Goal: Task Accomplishment & Management: Manage account settings

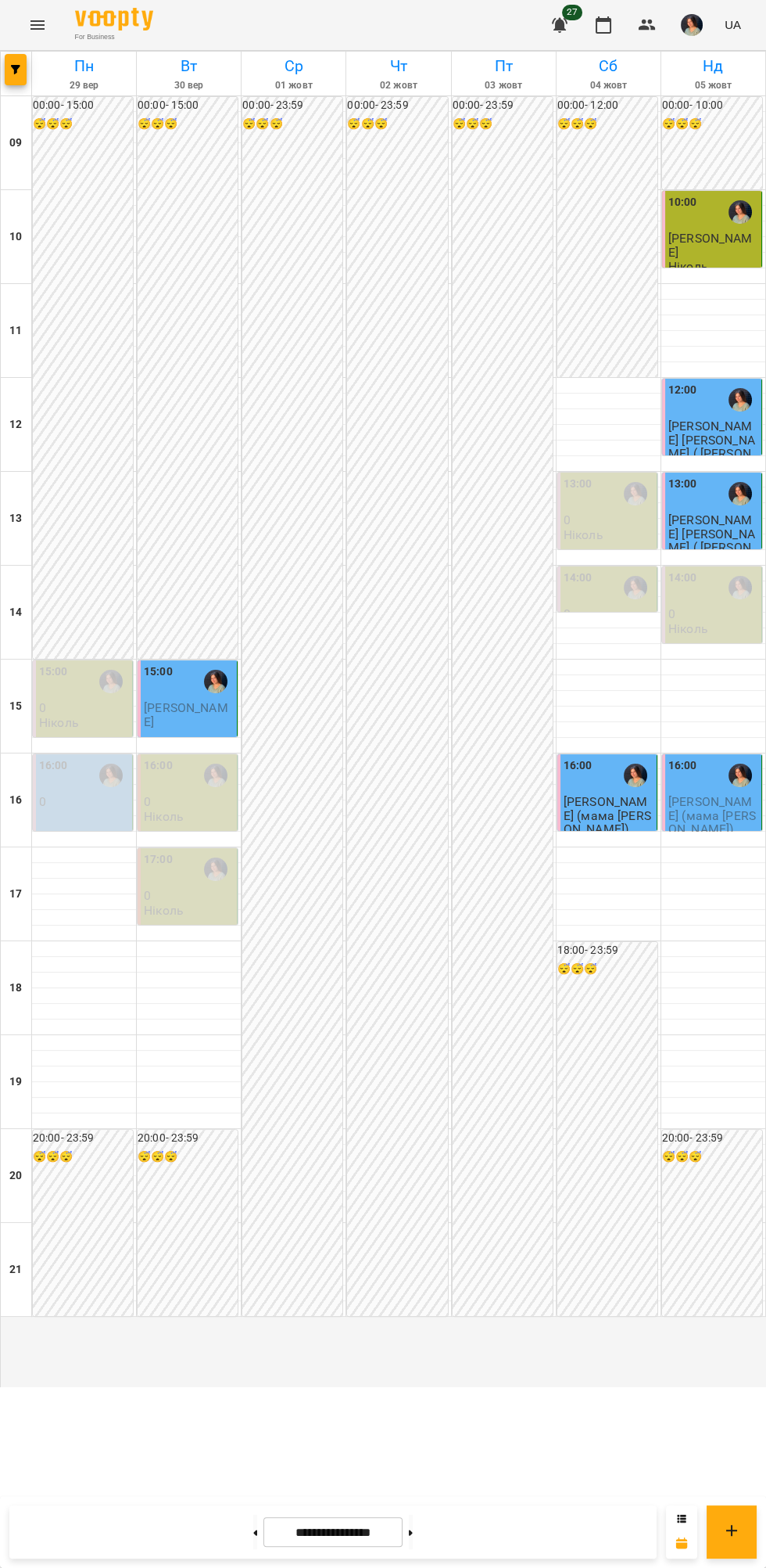
click at [723, 836] on span "[PERSON_NAME] (мама [PERSON_NAME])" at bounding box center [712, 815] width 88 height 42
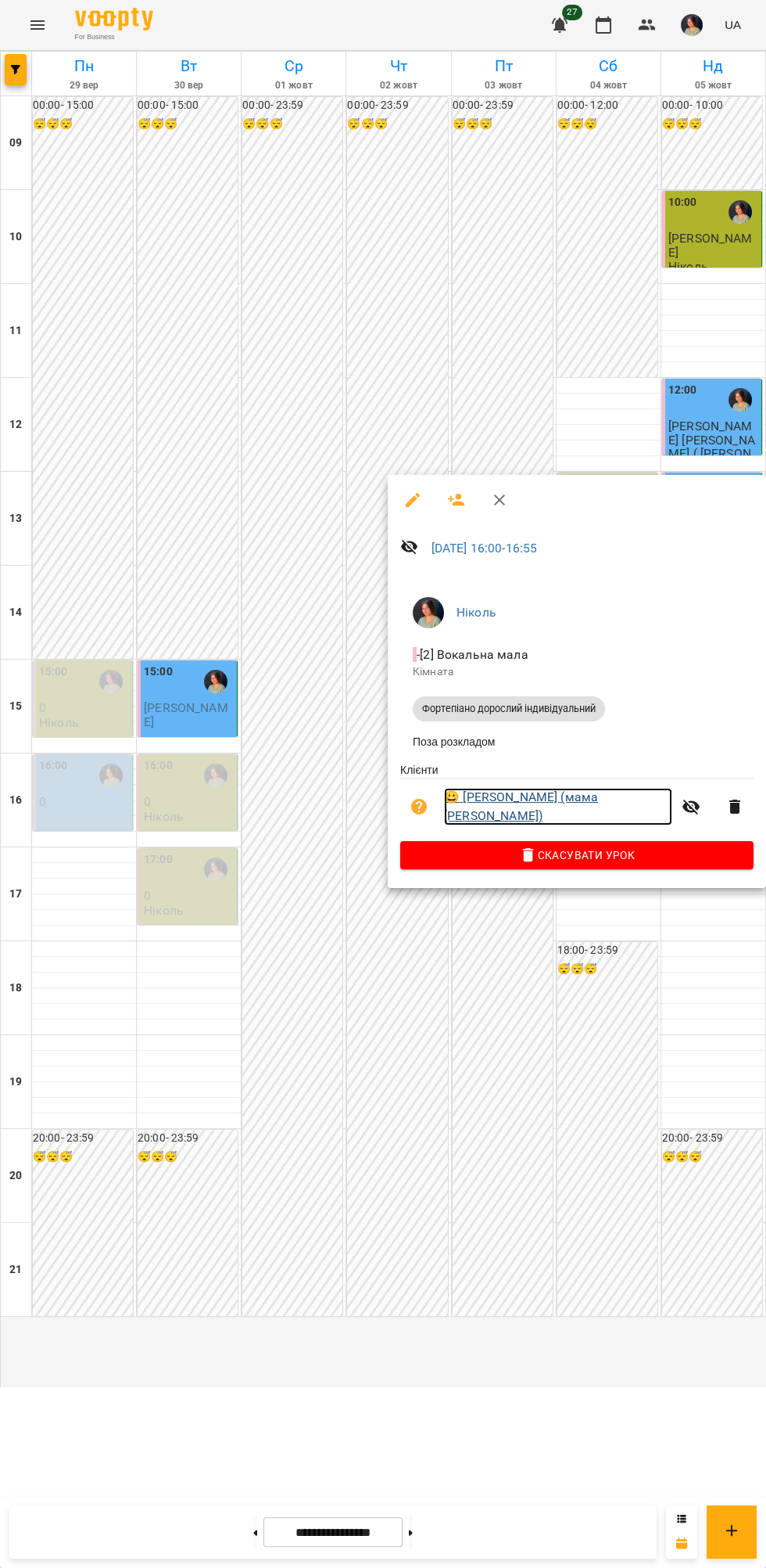
click at [589, 817] on link "😀 [PERSON_NAME] (мама [PERSON_NAME])" at bounding box center [558, 807] width 229 height 37
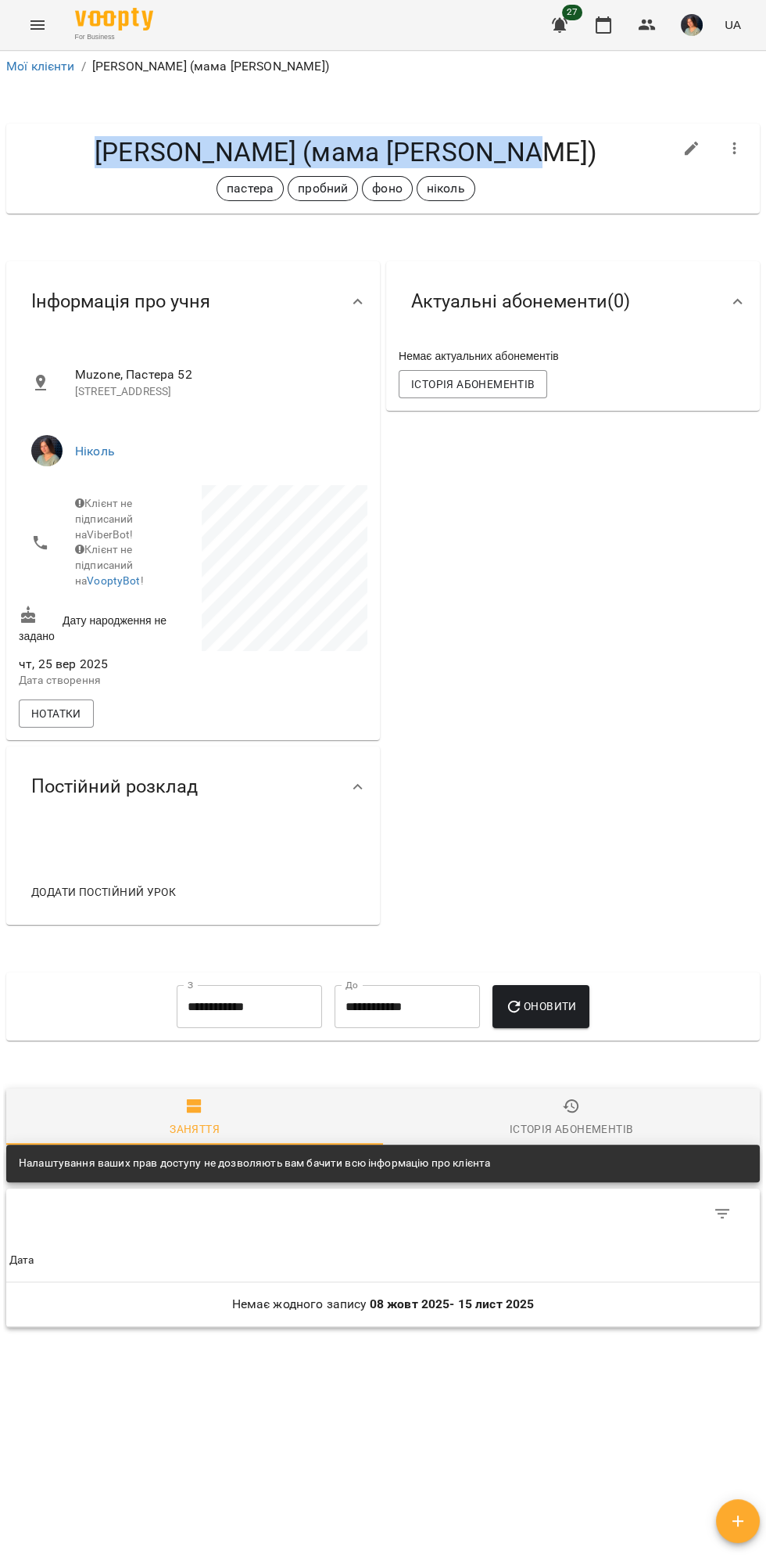
copy h4 "[PERSON_NAME] (мама [PERSON_NAME])"
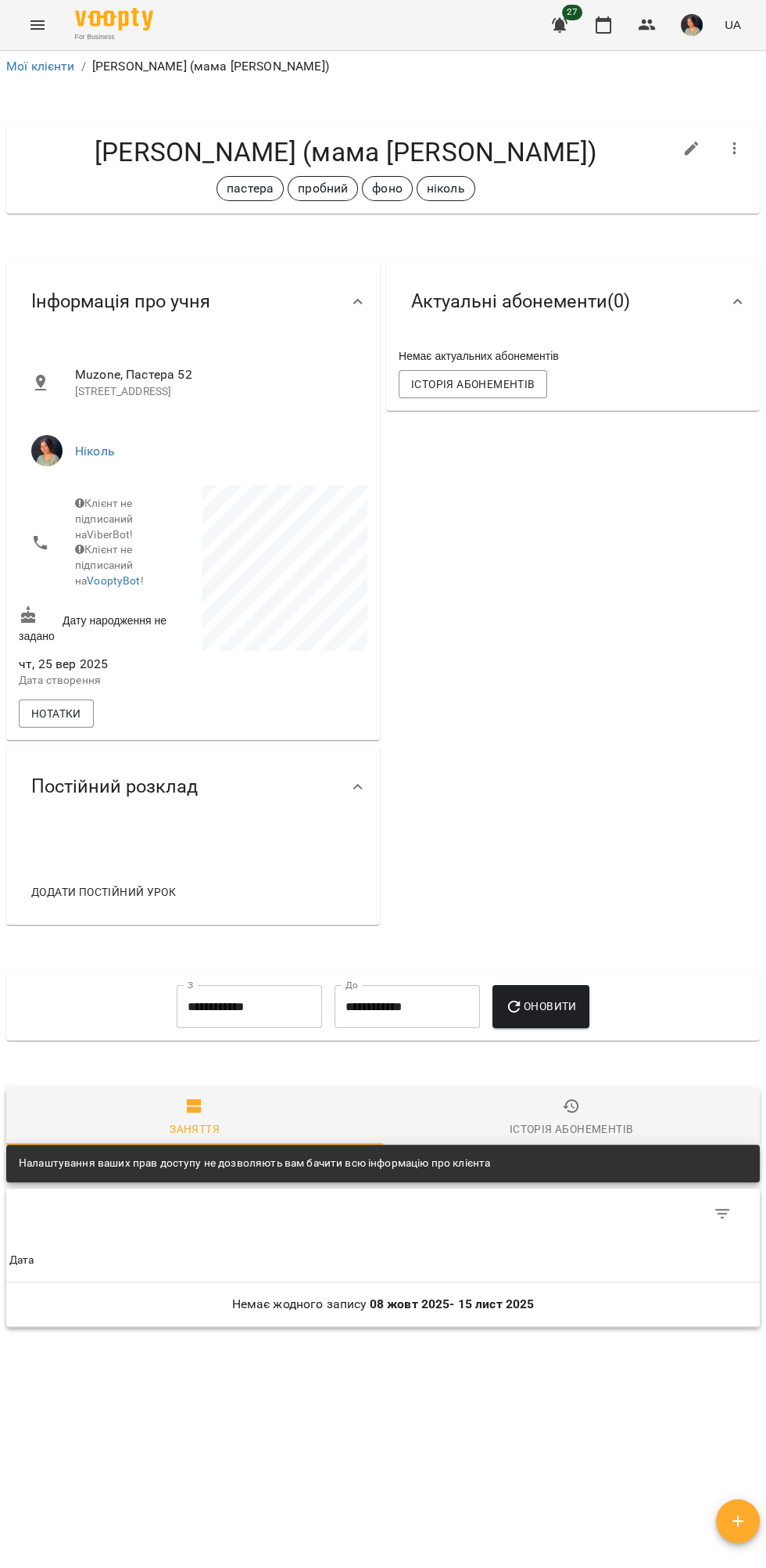
click at [724, 307] on div at bounding box center [738, 302] width 38 height 38
click at [358, 795] on icon at bounding box center [358, 787] width 18 height 18
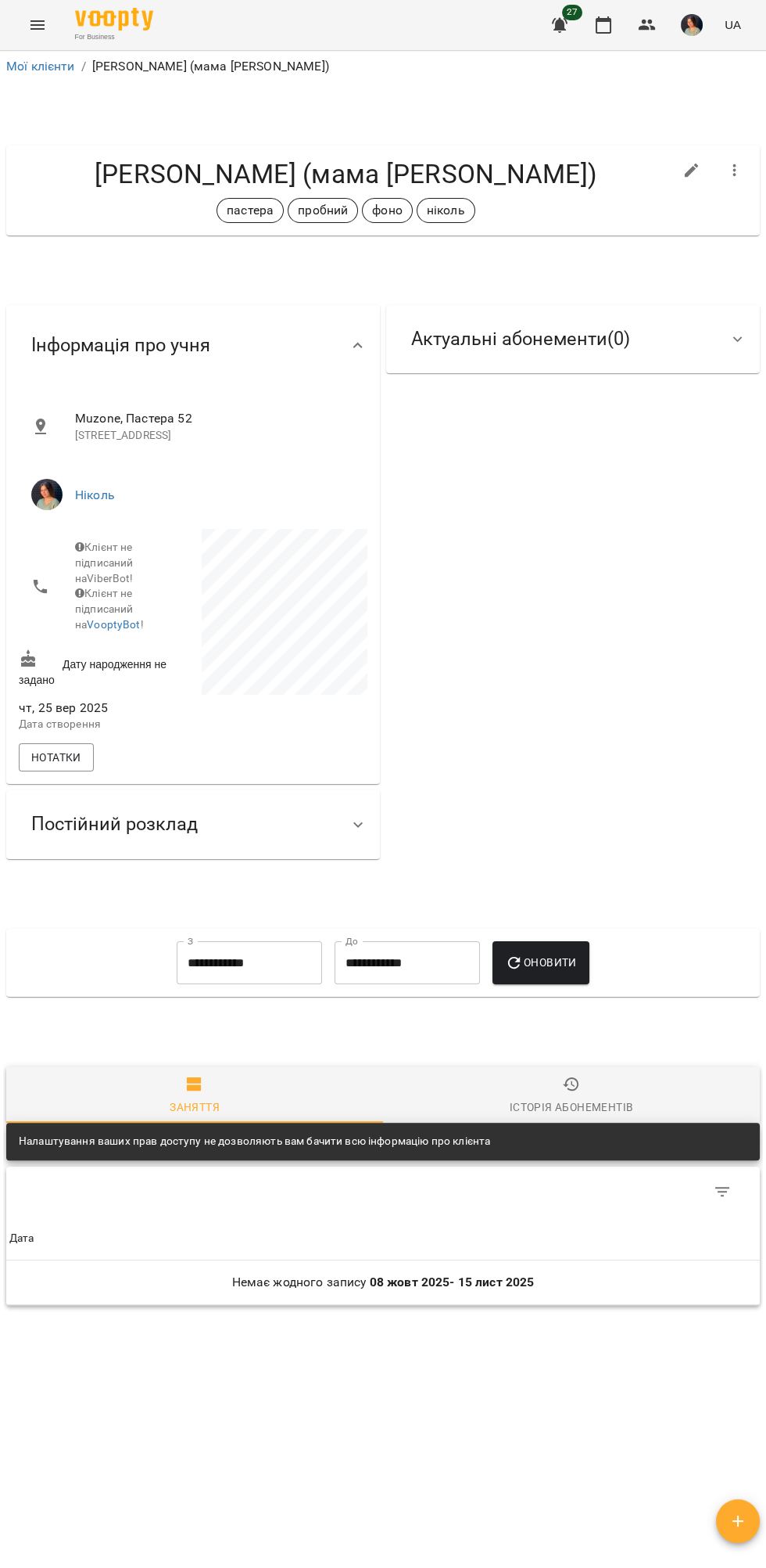
click at [352, 823] on div at bounding box center [357, 824] width 38 height 38
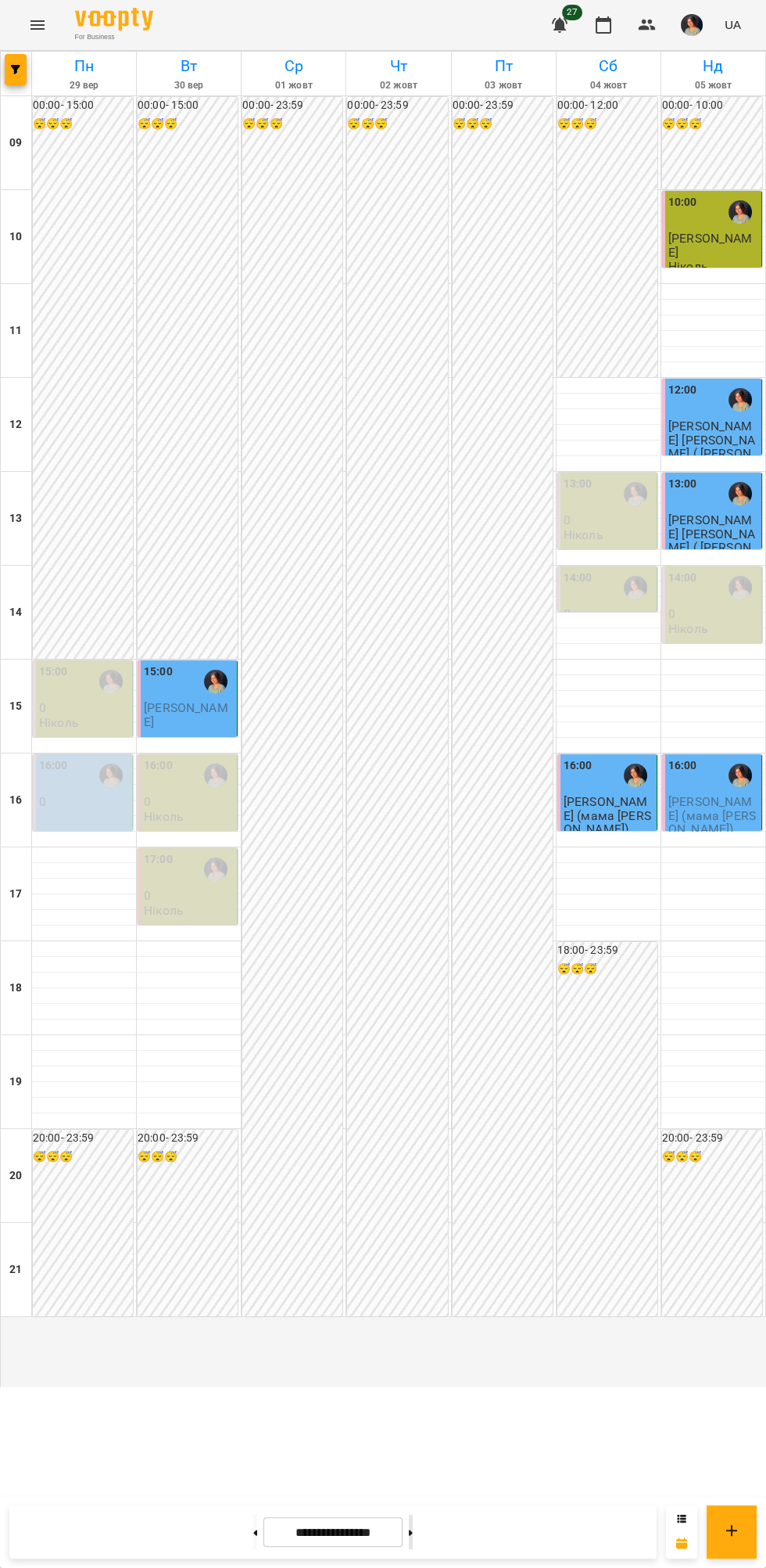
click at [413, 1533] on icon at bounding box center [410, 1532] width 4 height 6
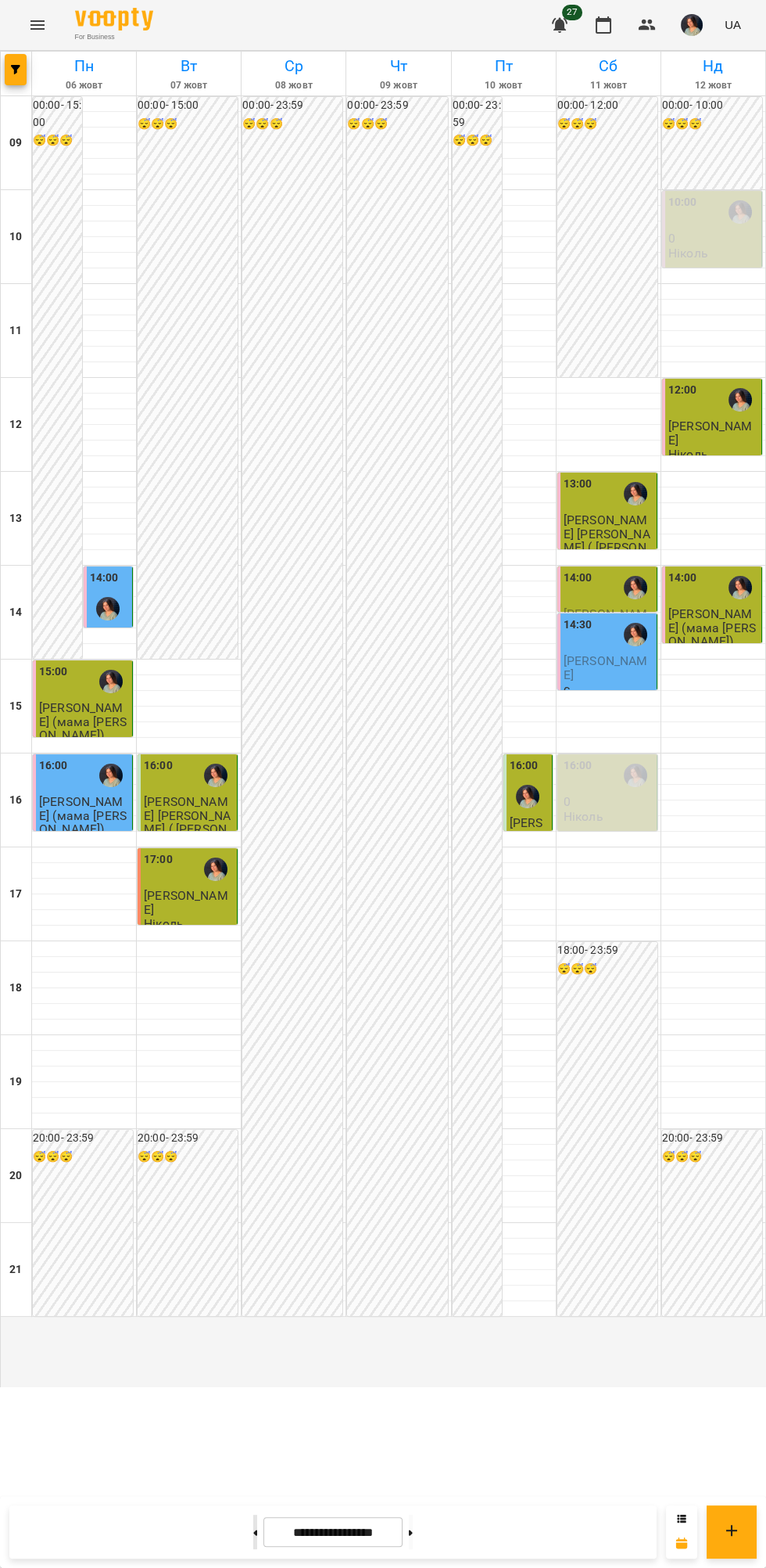
click at [254, 1533] on icon at bounding box center [256, 1532] width 4 height 6
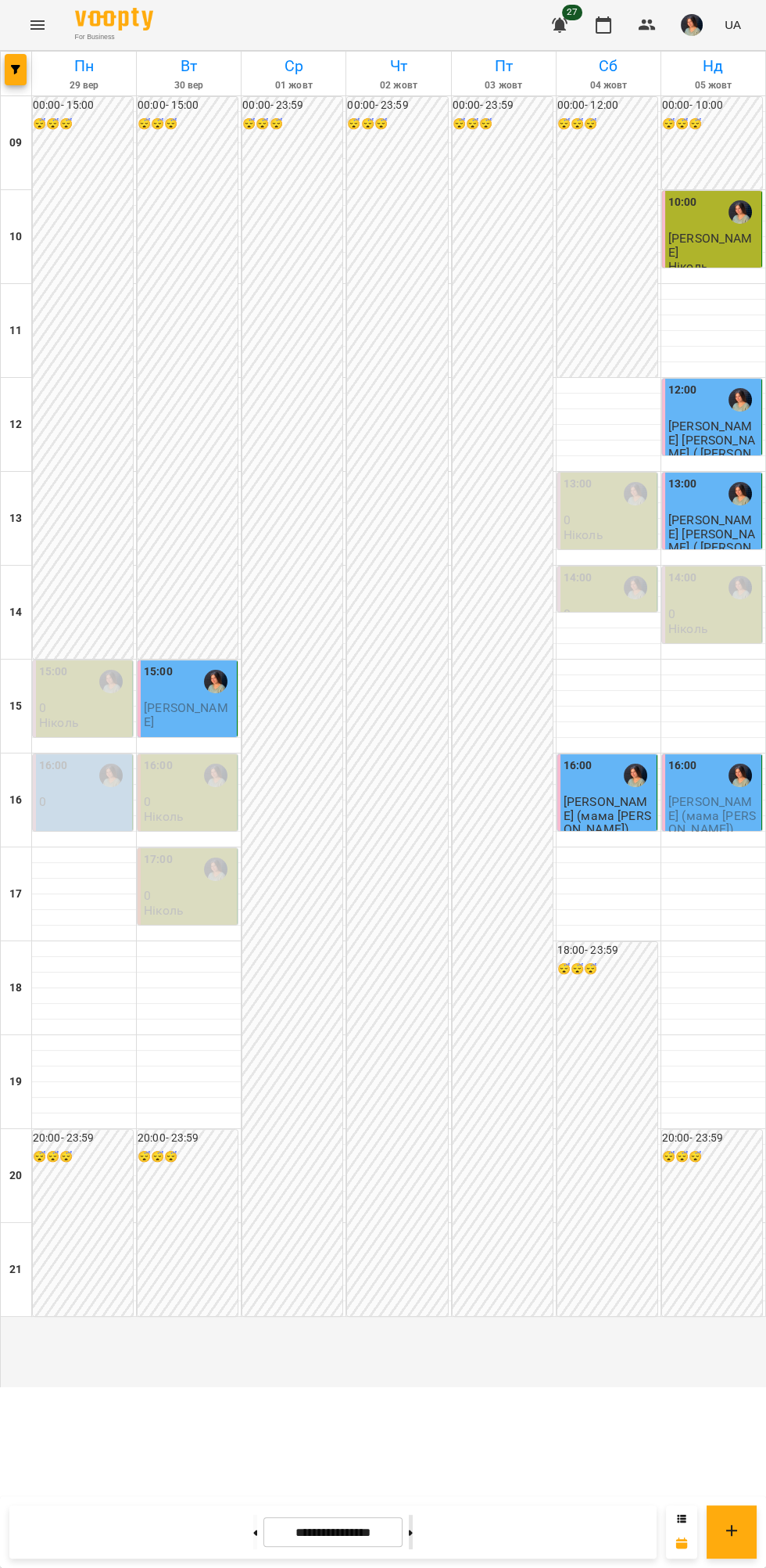
click at [413, 1528] on button at bounding box center [410, 1531] width 4 height 34
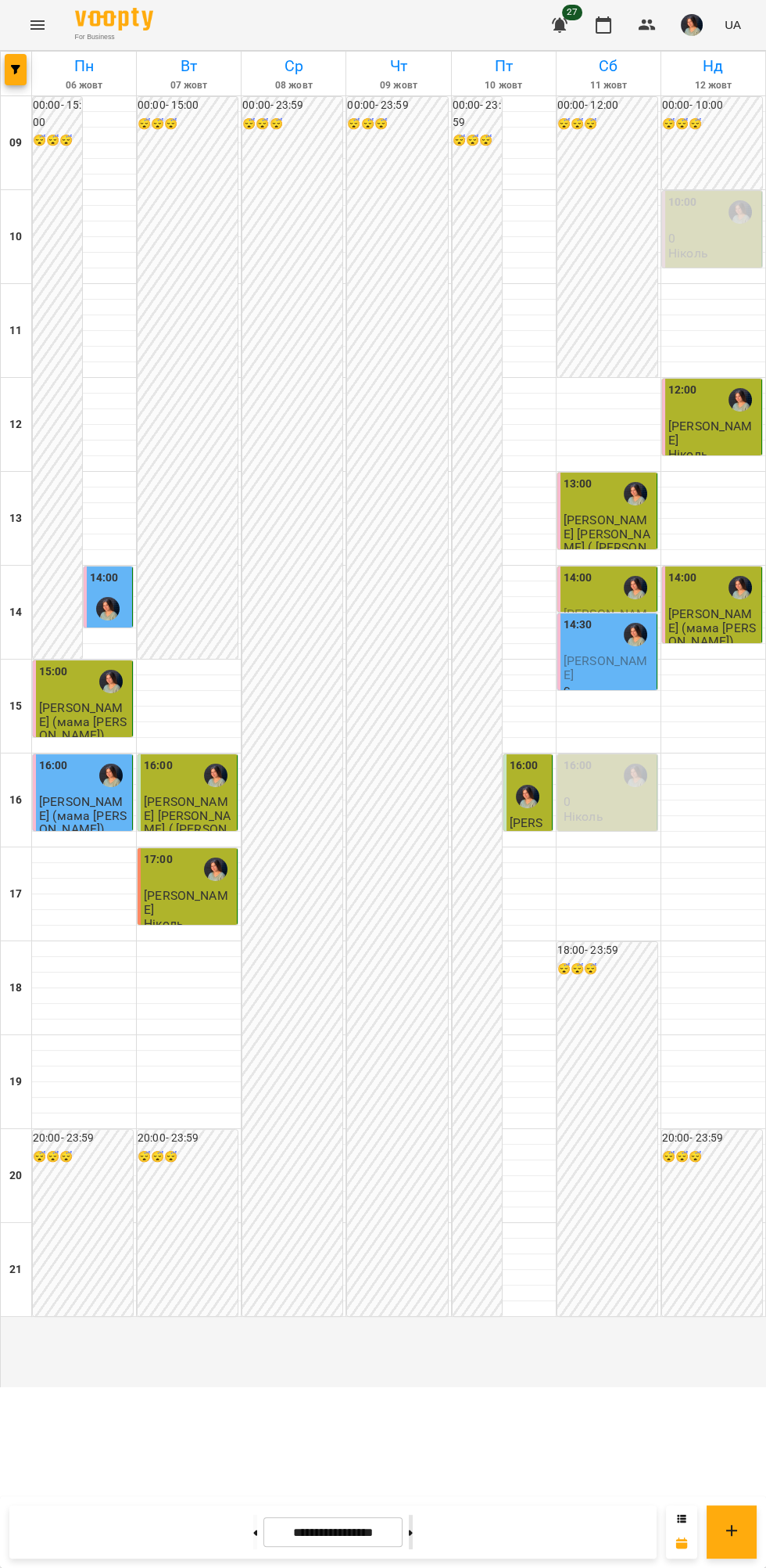
click at [413, 1533] on icon at bounding box center [410, 1532] width 4 height 6
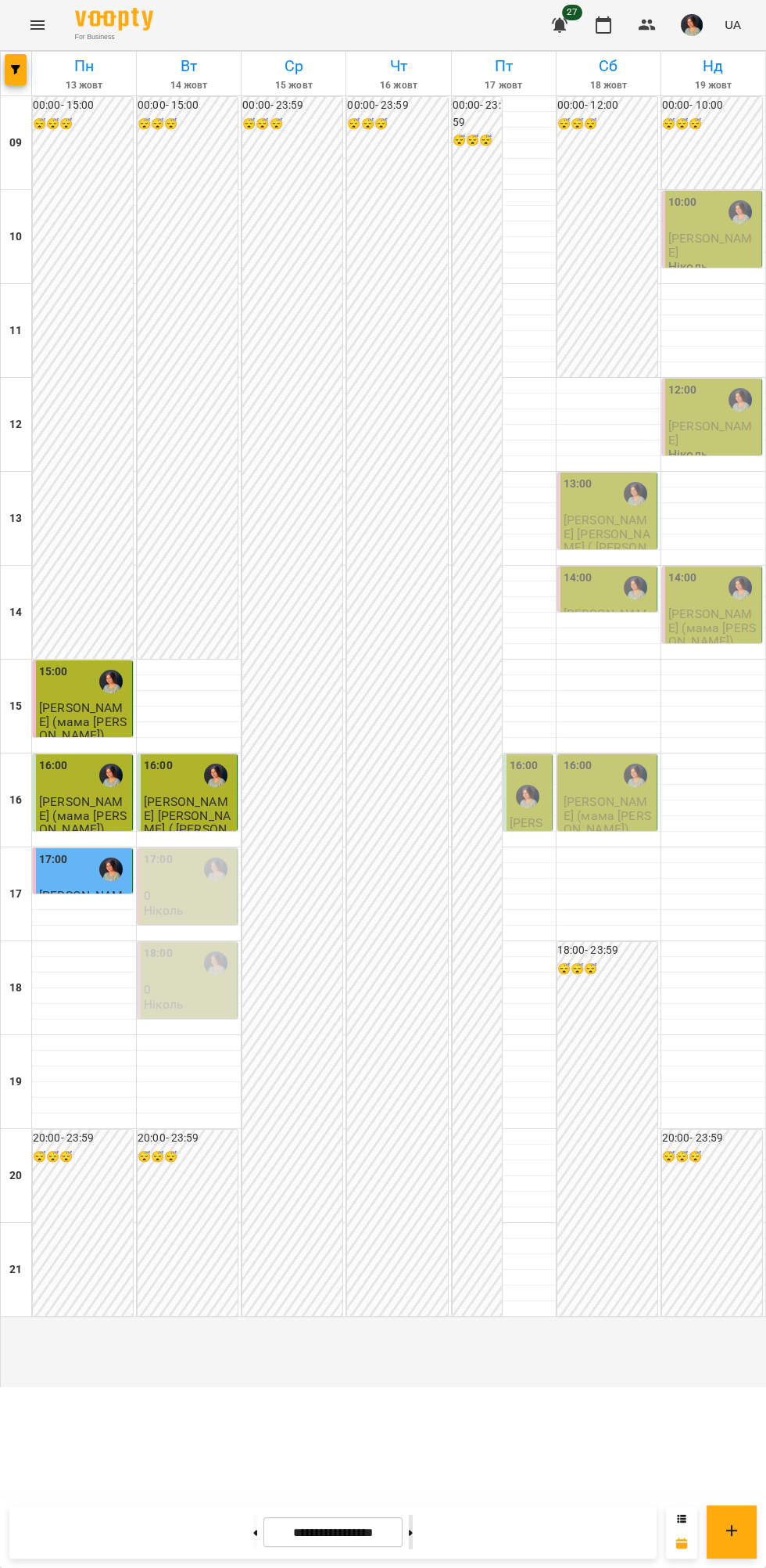
click at [413, 1534] on icon at bounding box center [410, 1532] width 4 height 6
type input "**********"
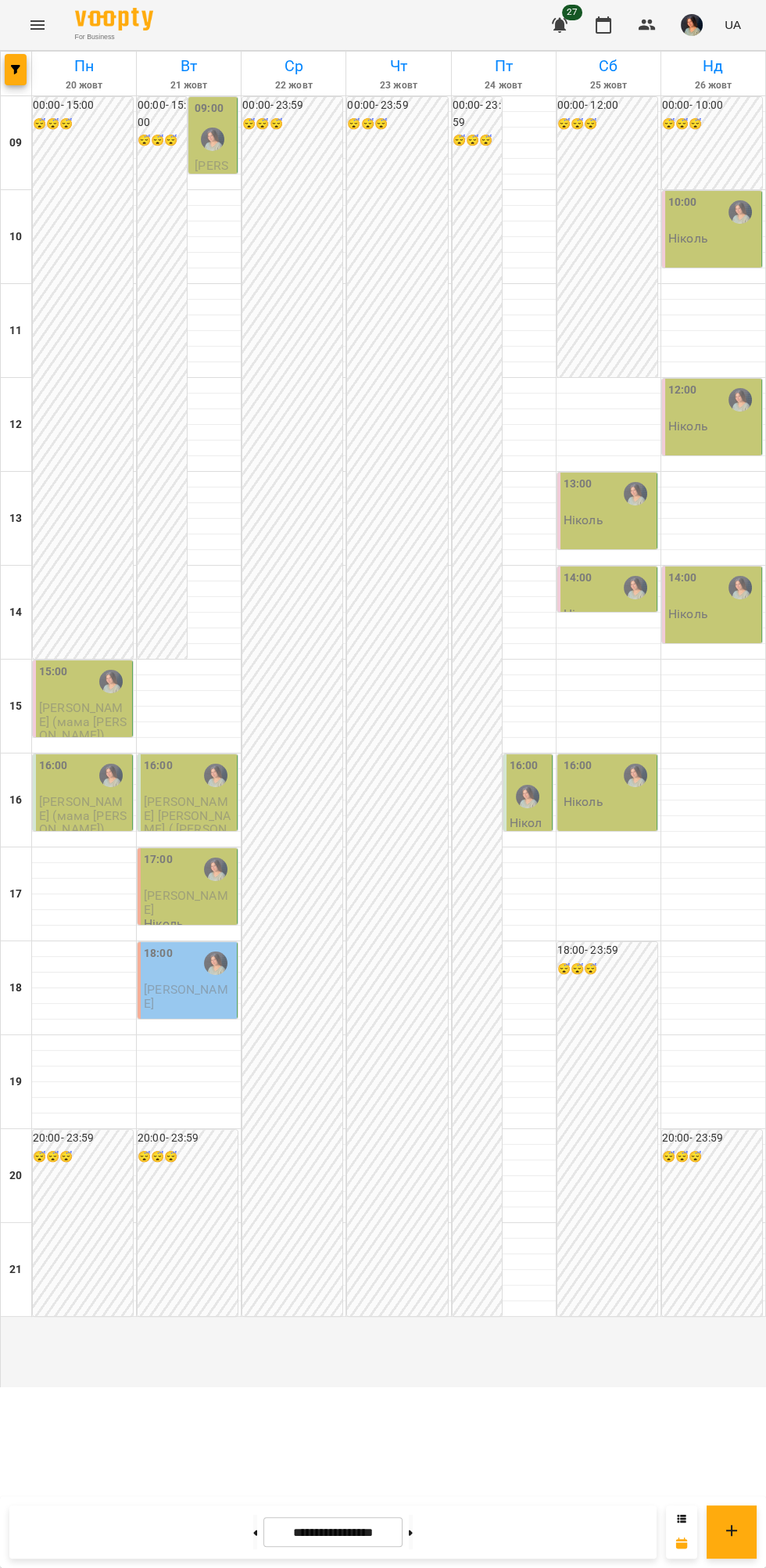
click at [172, 1010] on p "[PERSON_NAME]" at bounding box center [188, 996] width 90 height 28
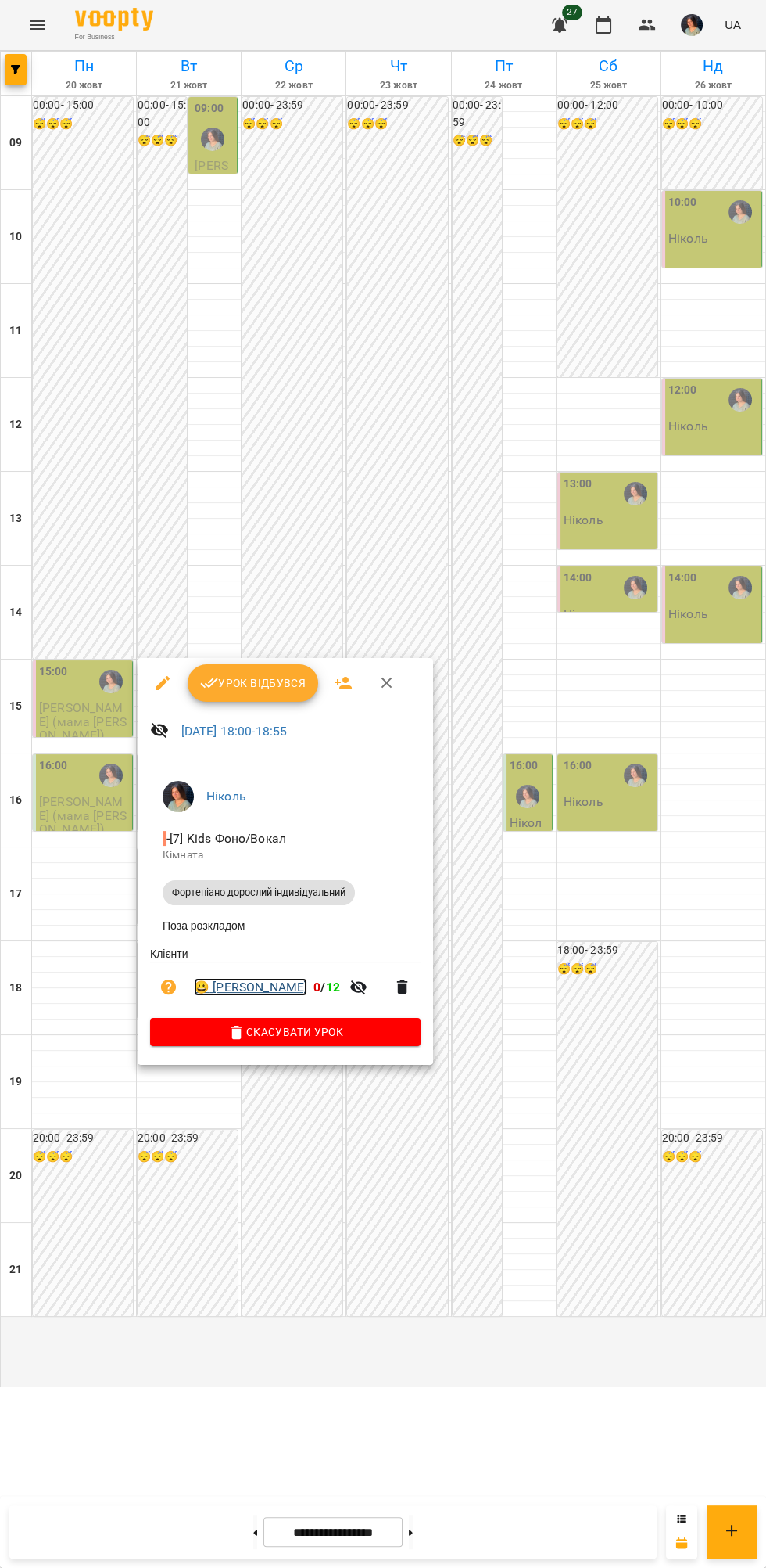
click at [272, 985] on link "😀 [PERSON_NAME]" at bounding box center [250, 987] width 113 height 18
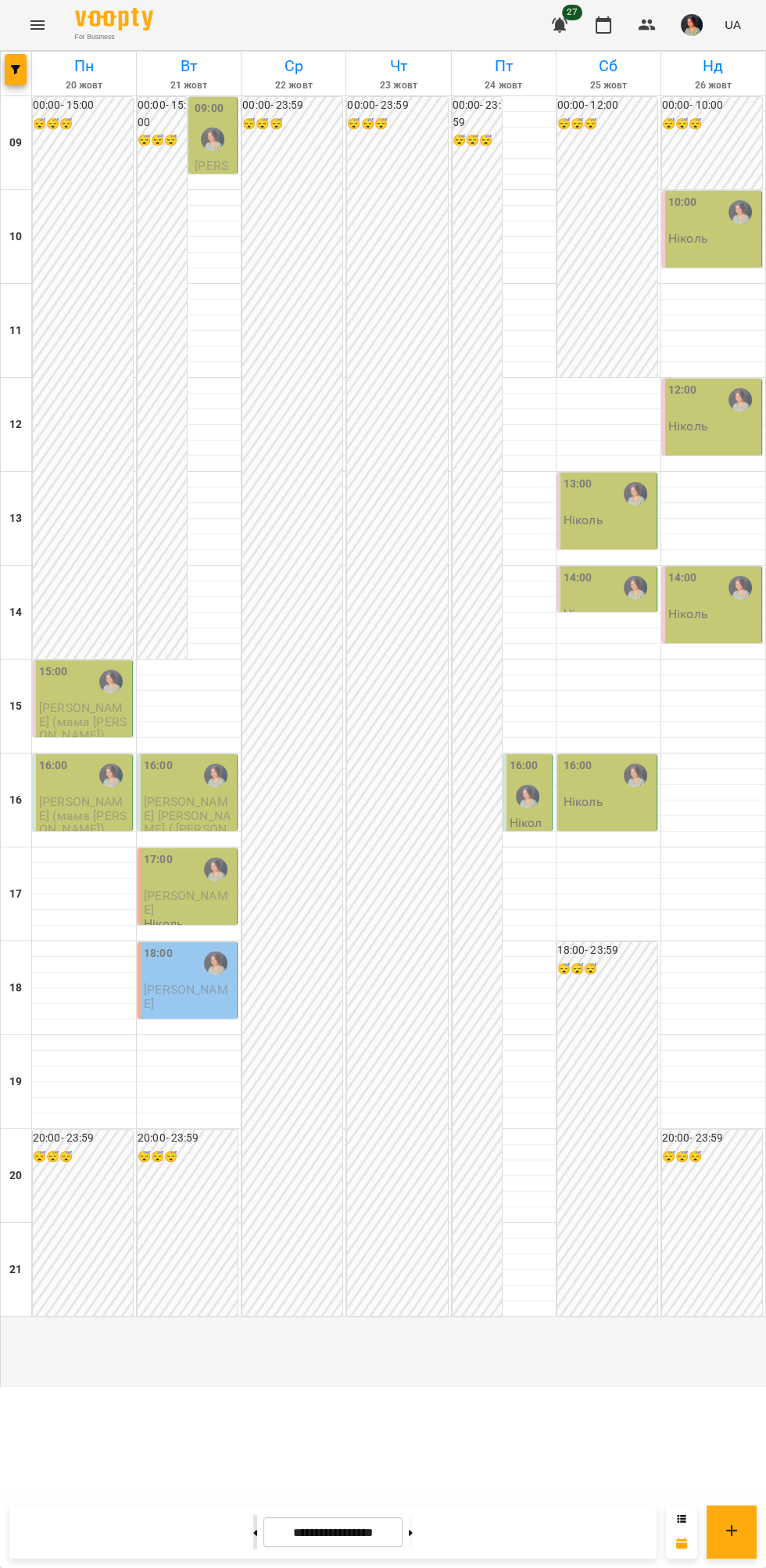
click at [254, 1532] on button at bounding box center [255, 1531] width 4 height 34
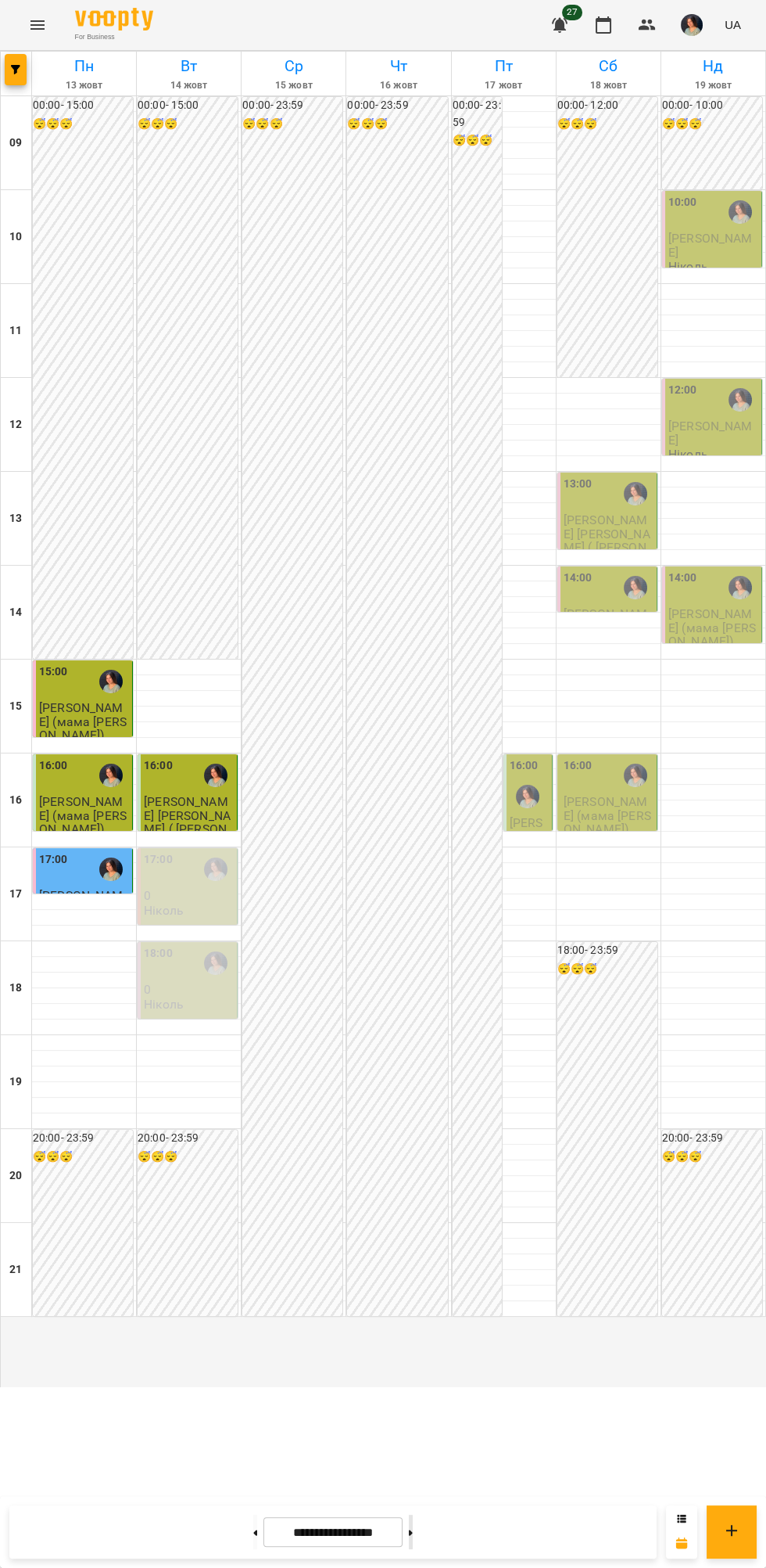
click at [413, 1533] on icon at bounding box center [410, 1532] width 4 height 6
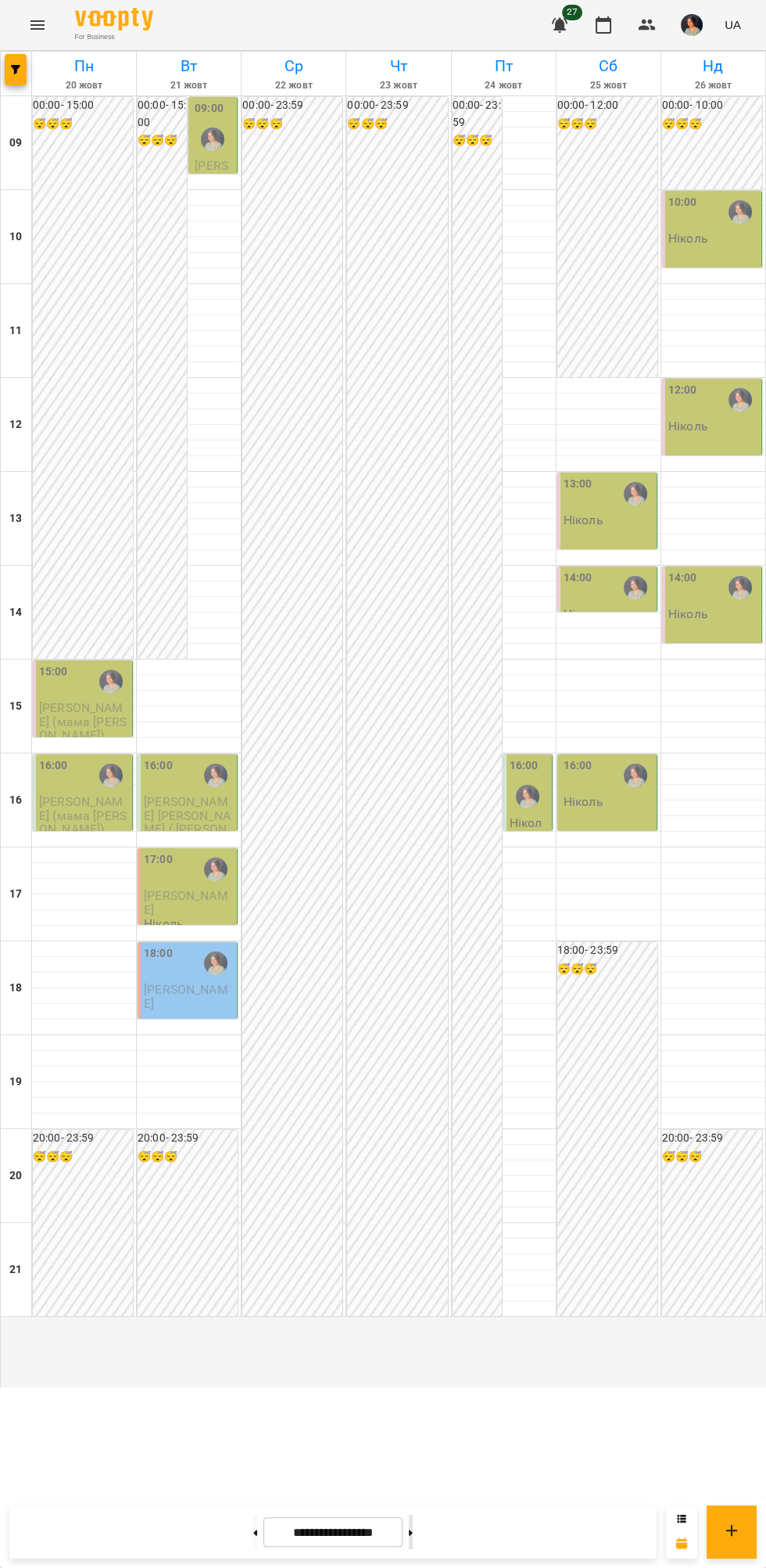
click at [413, 1533] on icon at bounding box center [410, 1532] width 4 height 6
click at [254, 1532] on button at bounding box center [255, 1531] width 4 height 34
click at [254, 1542] on button at bounding box center [255, 1531] width 4 height 34
type input "**********"
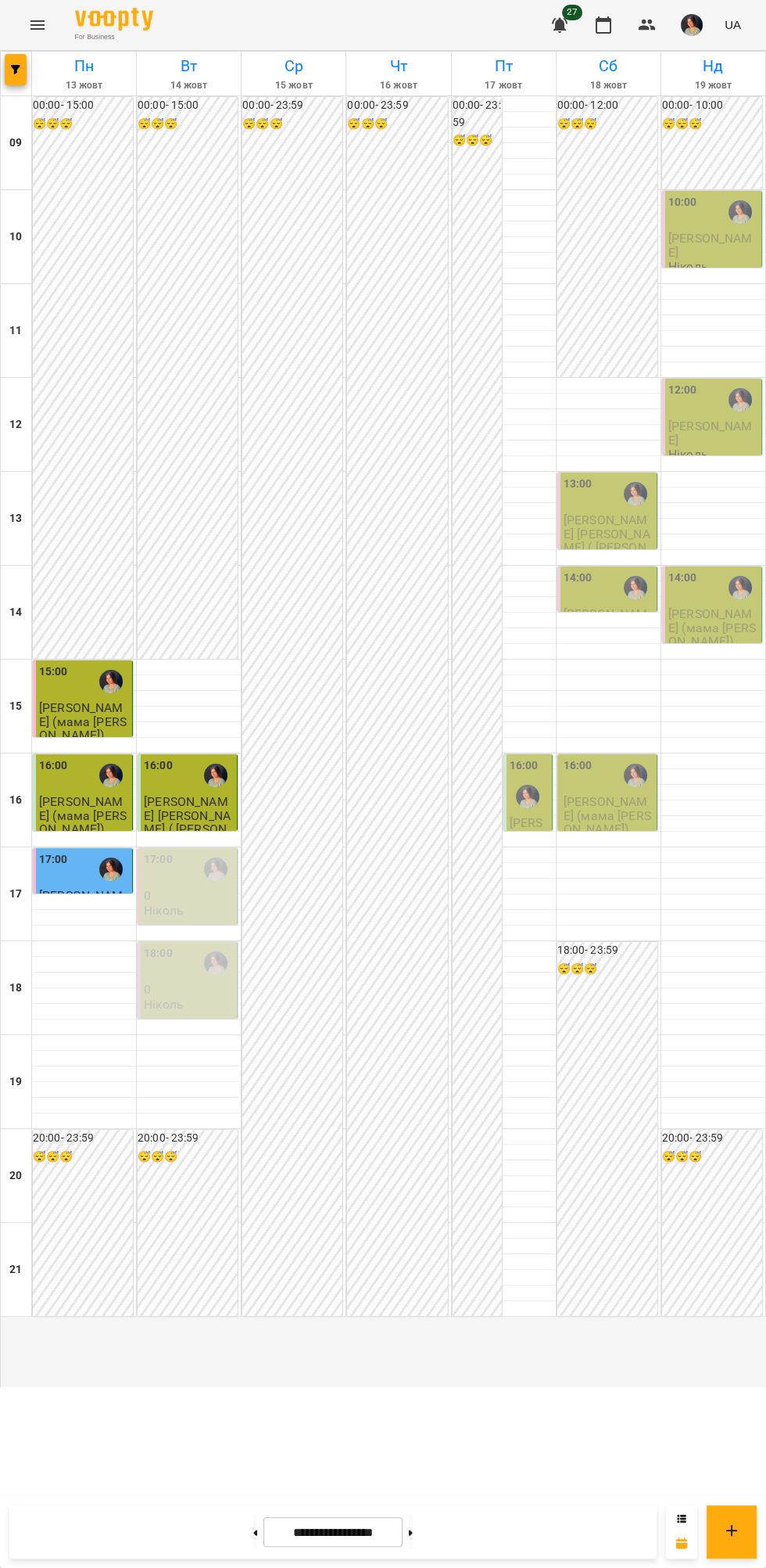
click at [633, 599] on img "Ніколь" at bounding box center [635, 587] width 23 height 23
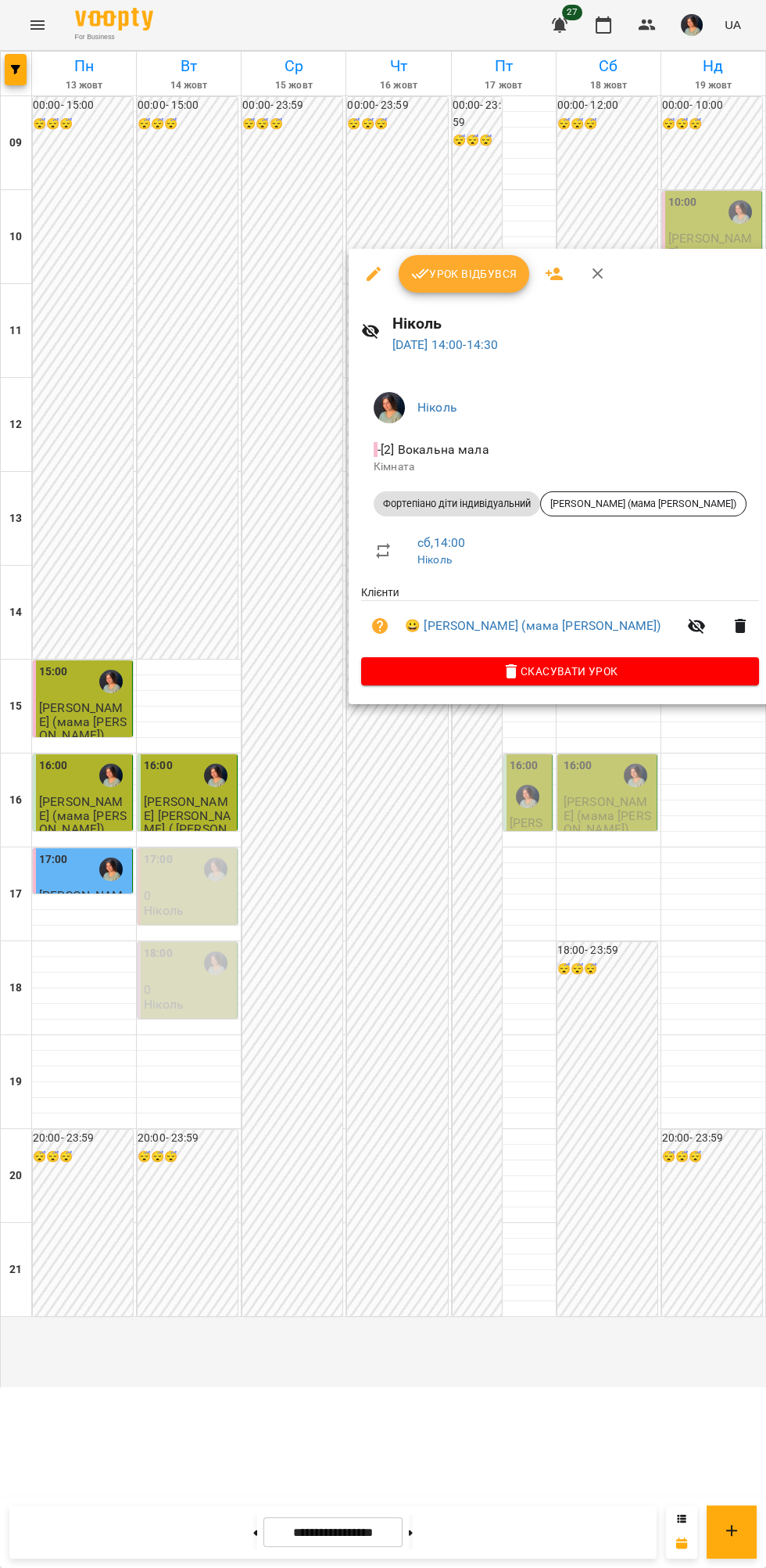
click at [520, 1109] on div at bounding box center [383, 784] width 766 height 1568
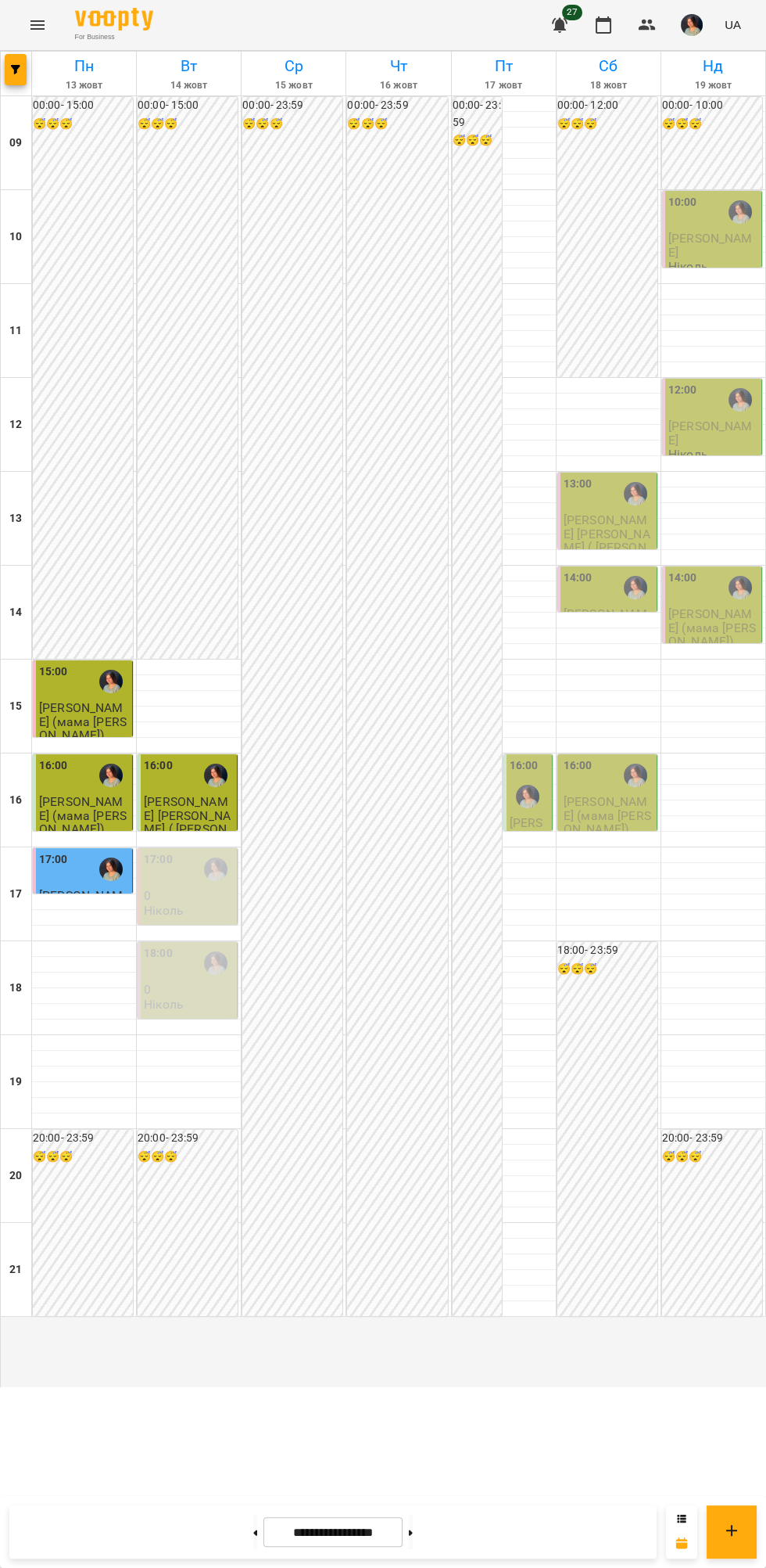
click at [628, 607] on div "14:00" at bounding box center [608, 588] width 90 height 38
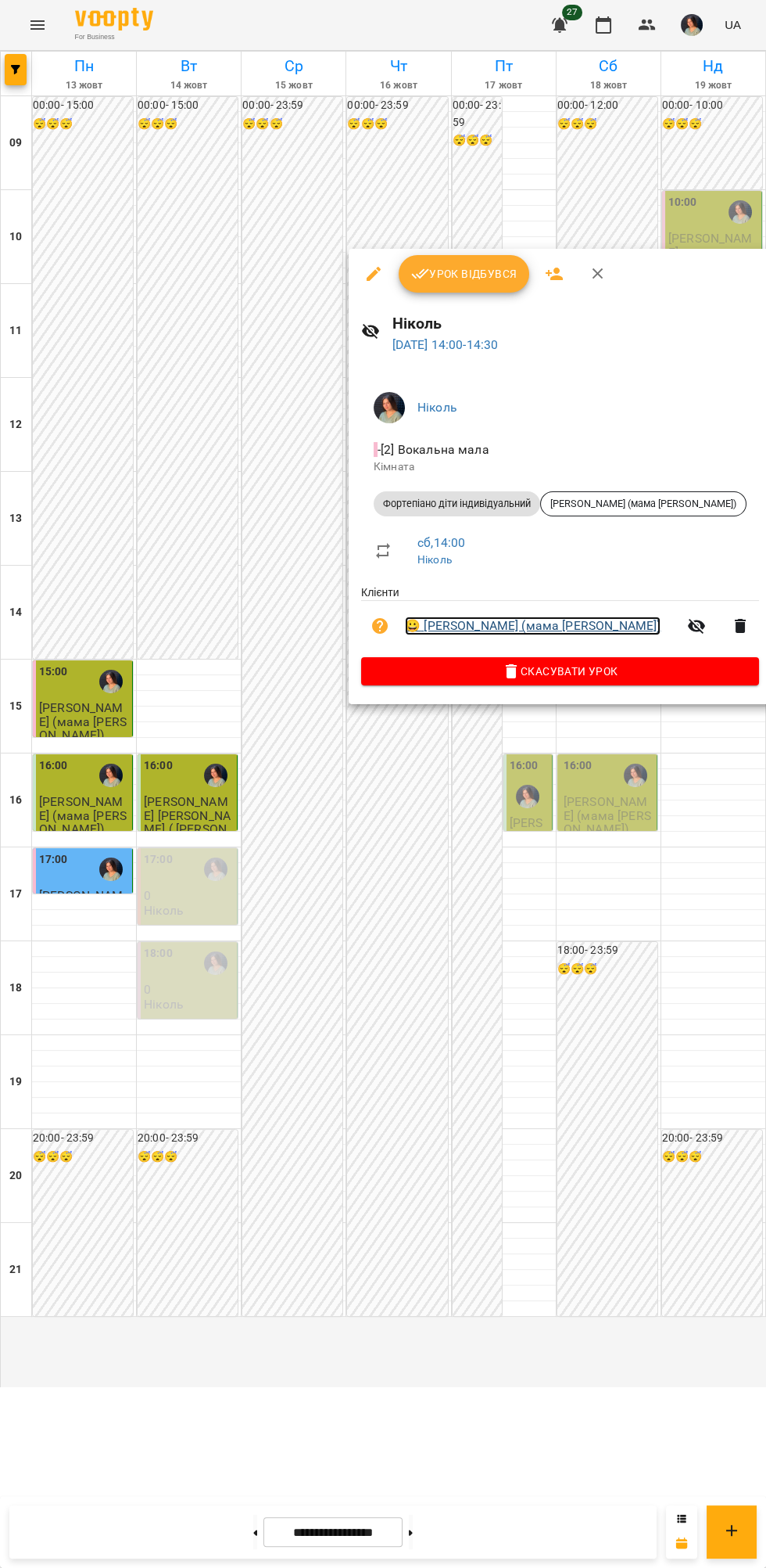
click at [586, 620] on link "😀 [PERSON_NAME] (мама [PERSON_NAME])" at bounding box center [532, 626] width 255 height 18
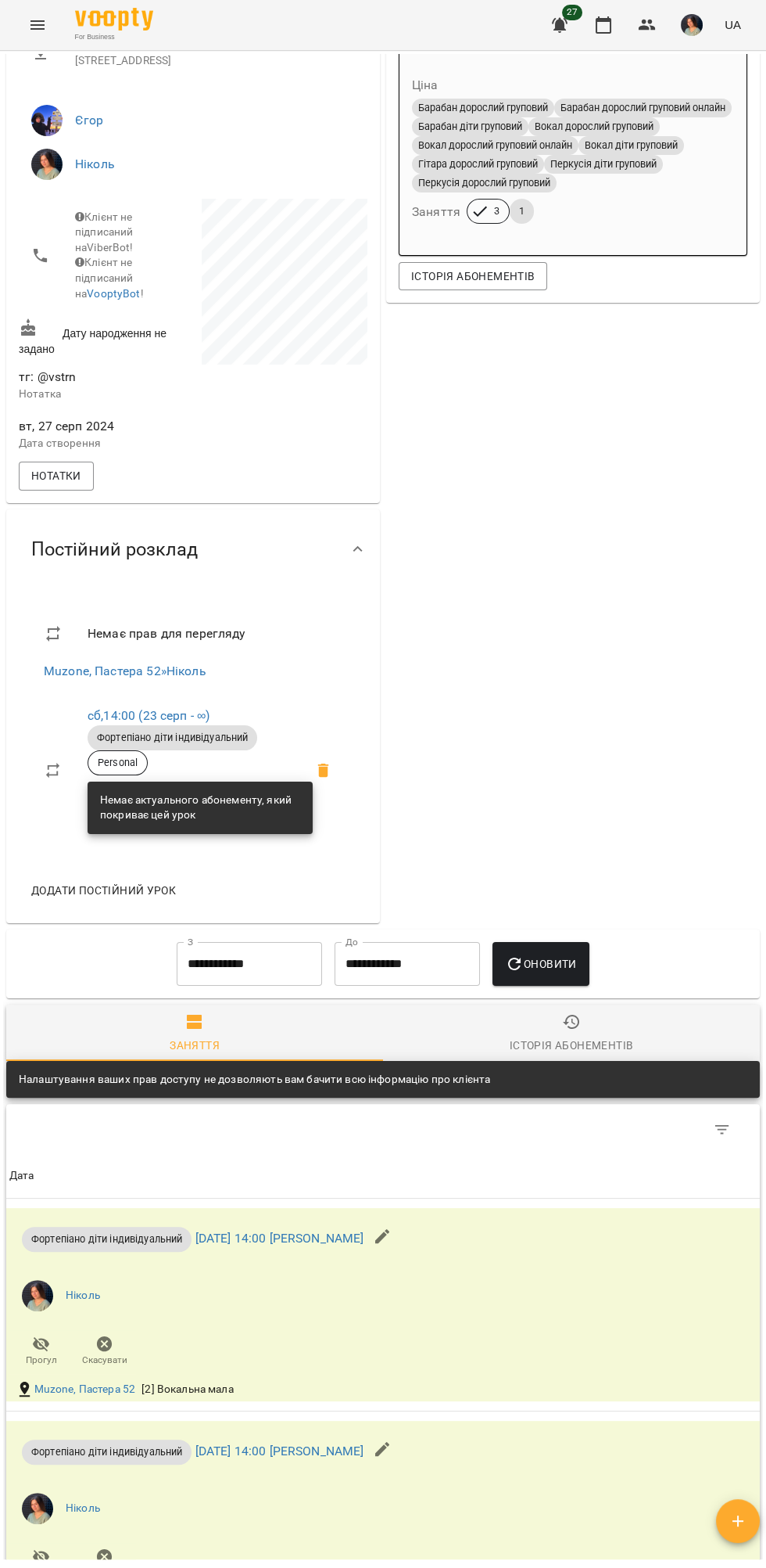
scroll to position [532, 0]
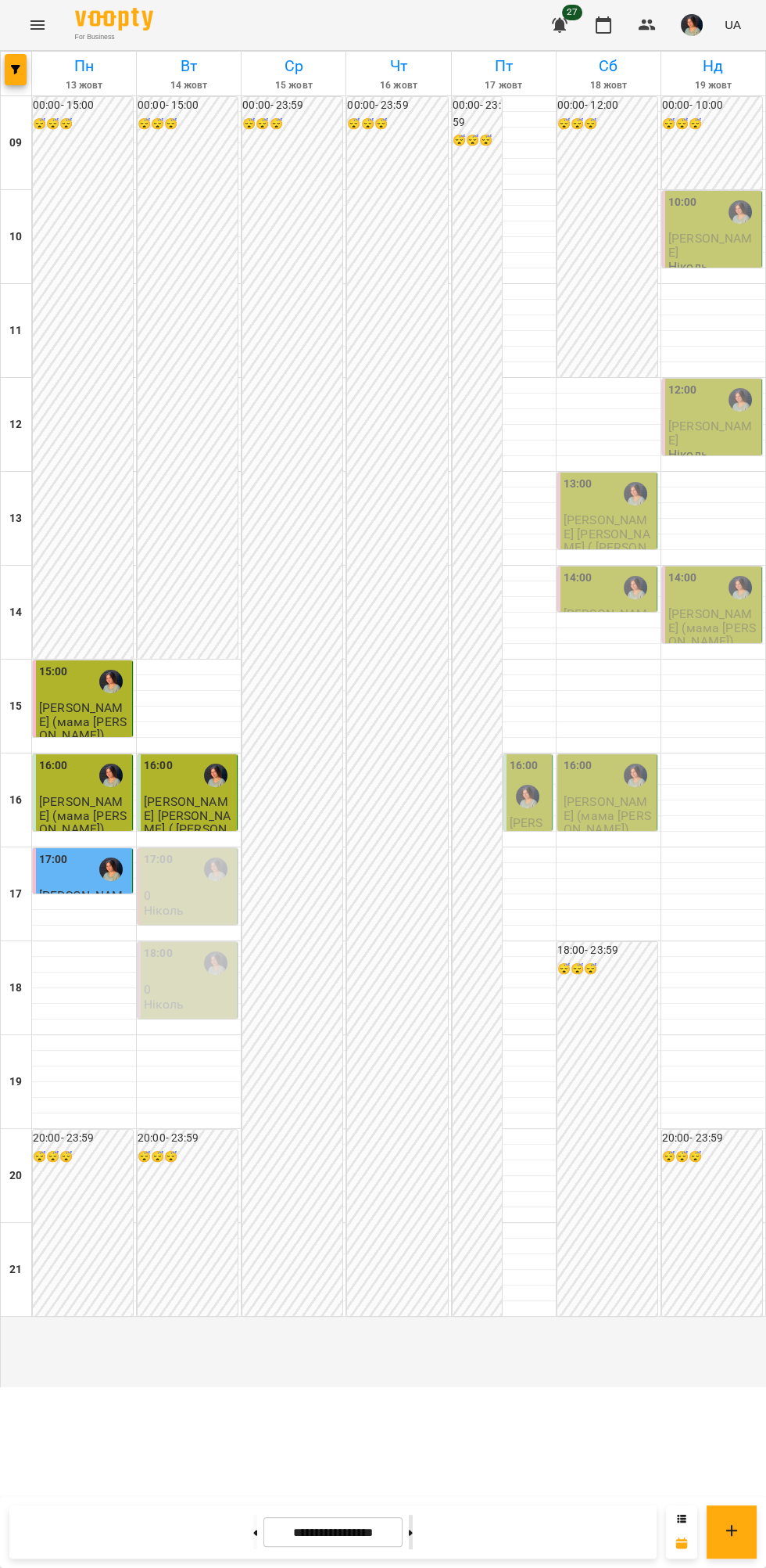
click at [413, 1533] on icon at bounding box center [410, 1532] width 4 height 6
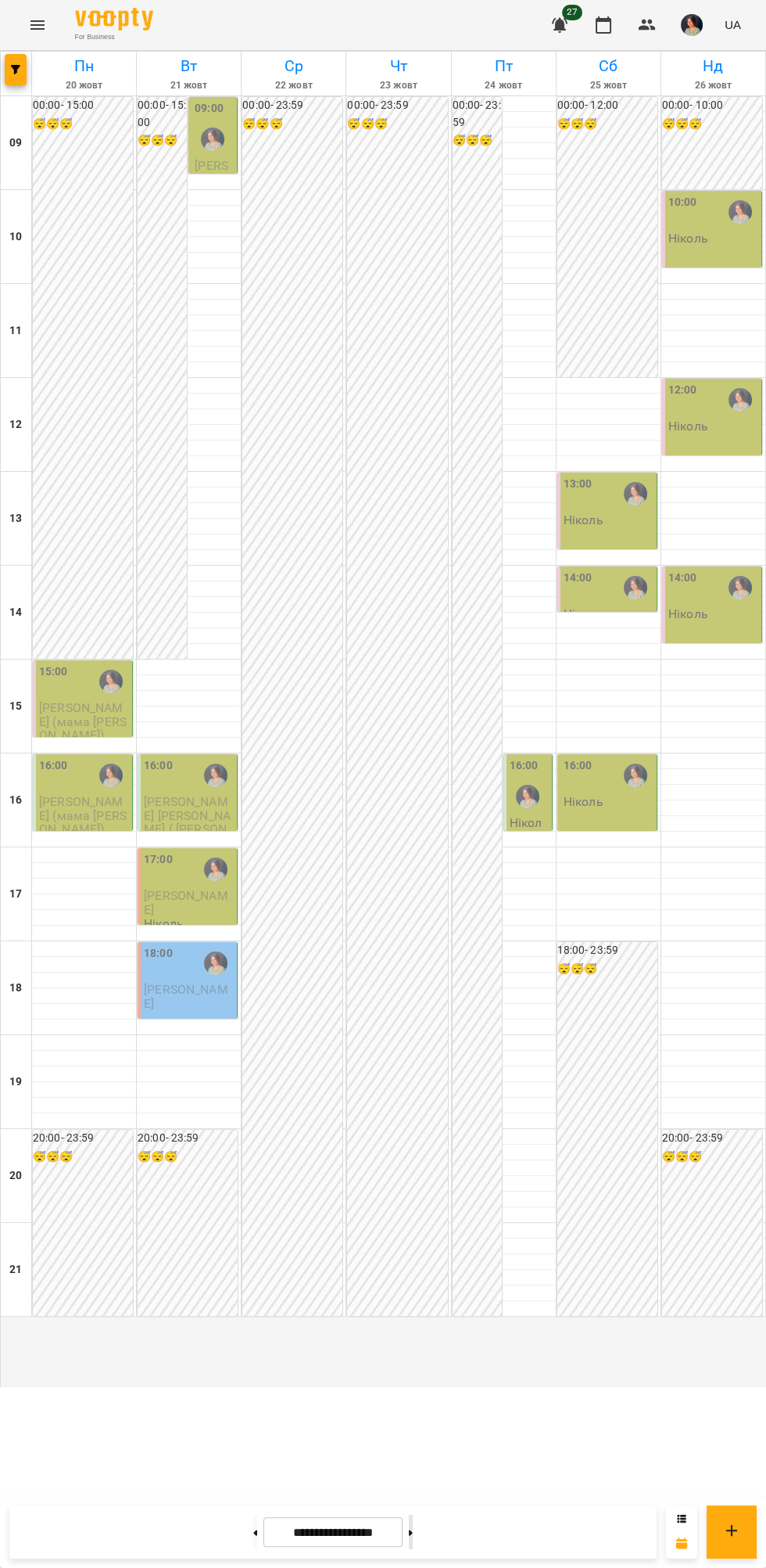
click at [413, 1529] on icon at bounding box center [410, 1532] width 4 height 6
click at [254, 1533] on icon at bounding box center [256, 1532] width 4 height 6
type input "**********"
